Goal: Find specific fact: Find specific fact

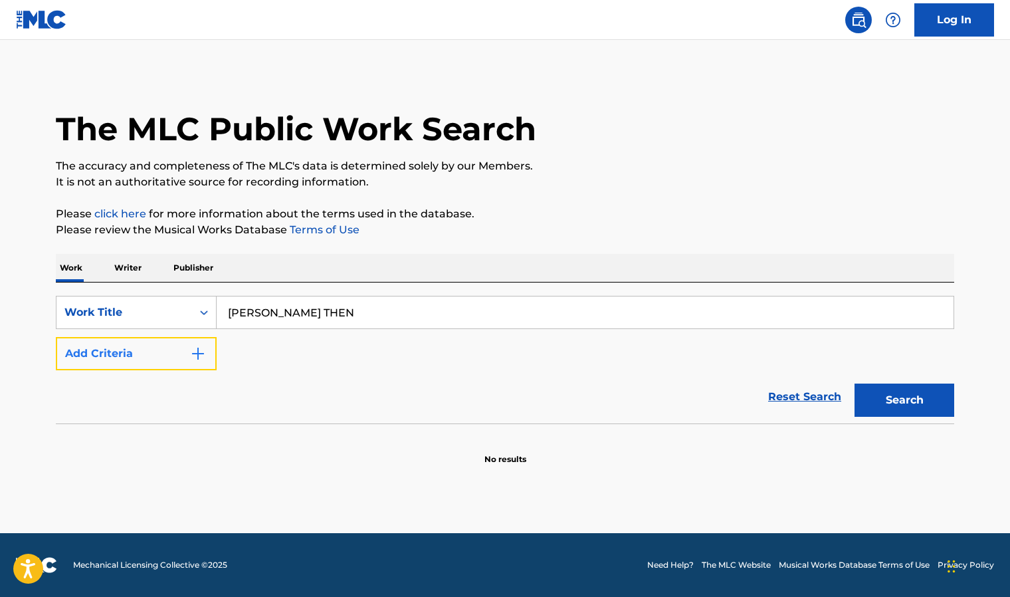
click at [120, 352] on button "Add Criteria" at bounding box center [136, 353] width 161 height 33
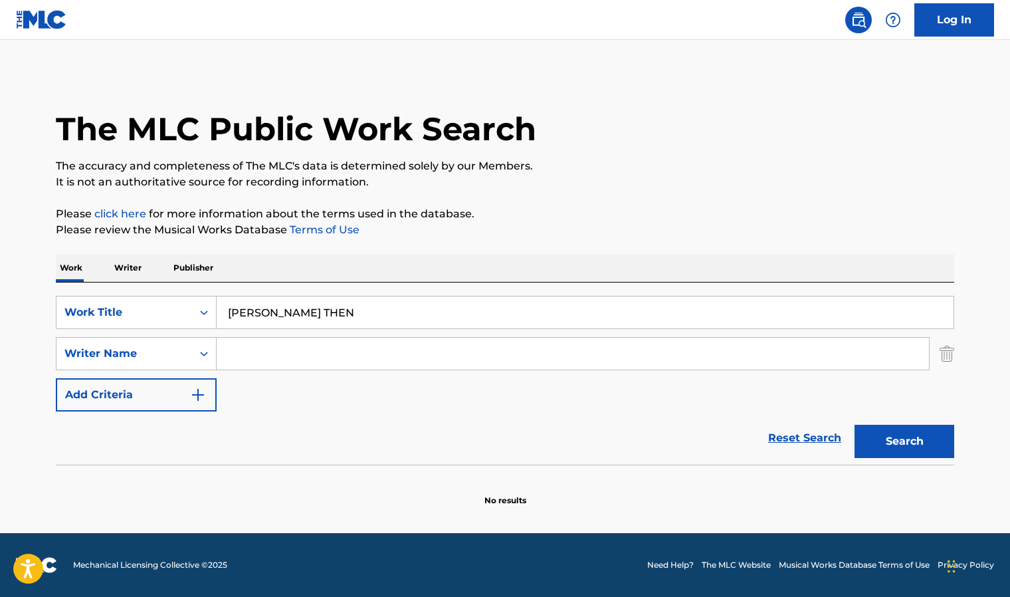
click at [242, 363] on input "Search Form" at bounding box center [573, 354] width 712 height 32
type input "CALEB"
click at [934, 424] on div "Search" at bounding box center [901, 437] width 106 height 53
click at [934, 429] on button "Search" at bounding box center [904, 441] width 100 height 33
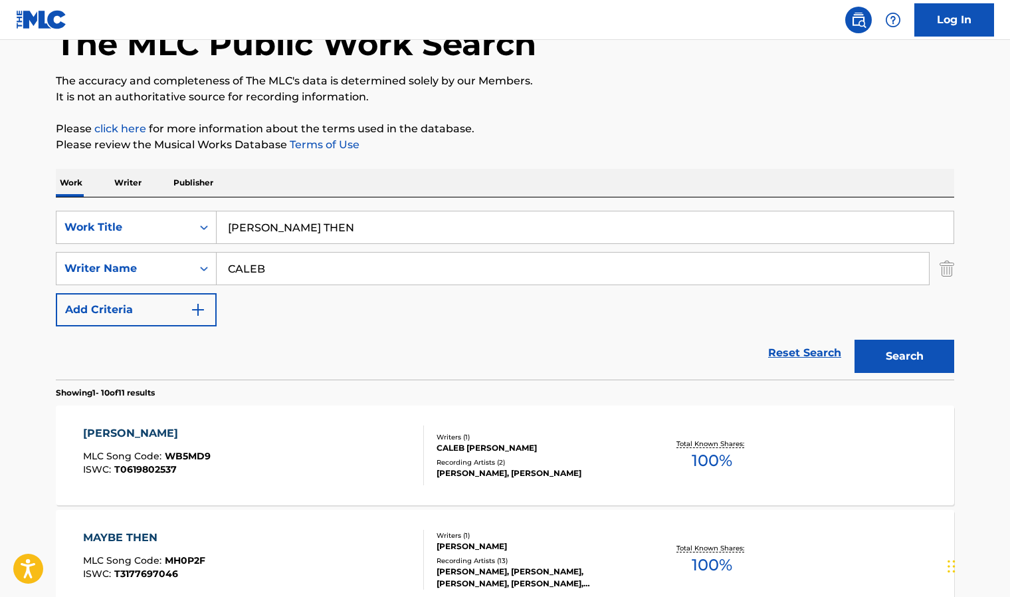
scroll to position [66, 0]
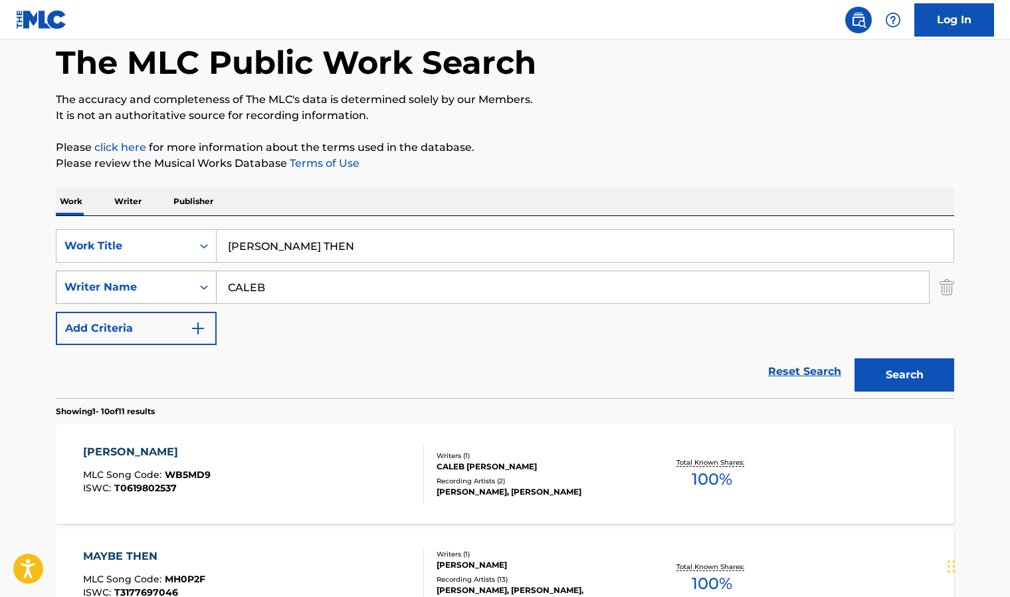
drag, startPoint x: 339, startPoint y: 288, endPoint x: 191, endPoint y: 277, distance: 148.6
click at [191, 277] on div "SearchWithCriteria98ac1291-92cf-4f36-b3bb-f070f772bbf7 Writer Name [PERSON_NAME]" at bounding box center [505, 286] width 898 height 33
type input "[PERSON_NAME]"
click at [854, 358] on button "Search" at bounding box center [904, 374] width 100 height 33
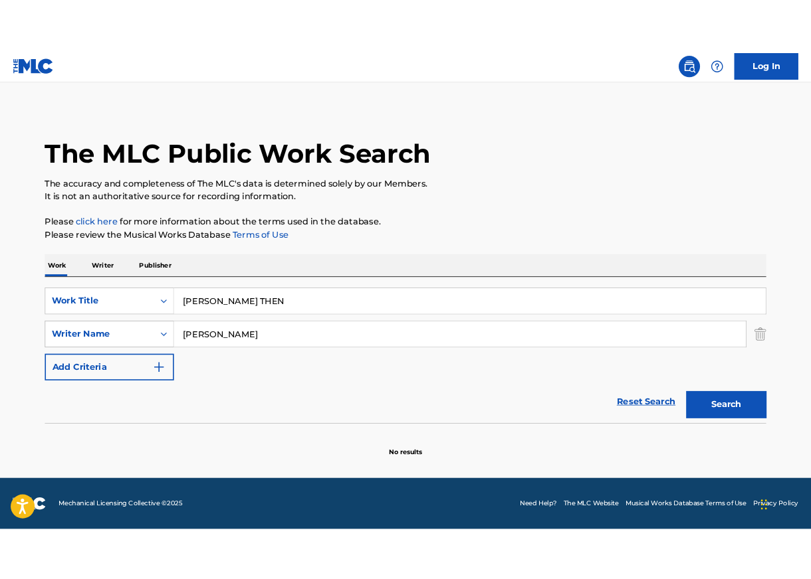
scroll to position [0, 0]
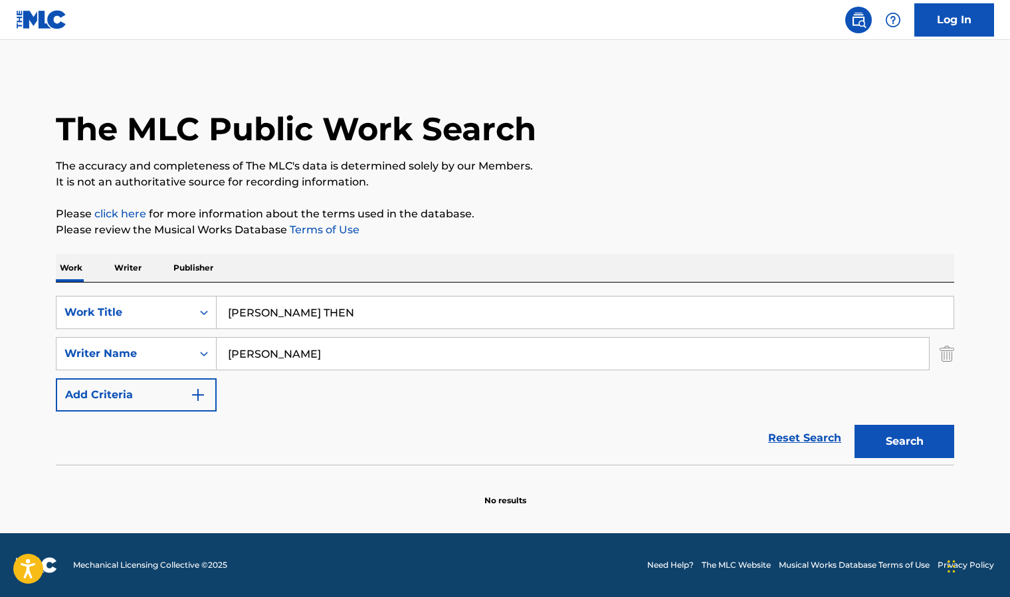
click at [362, 426] on div "Reset Search Search" at bounding box center [505, 437] width 898 height 53
